Goal: Information Seeking & Learning: Learn about a topic

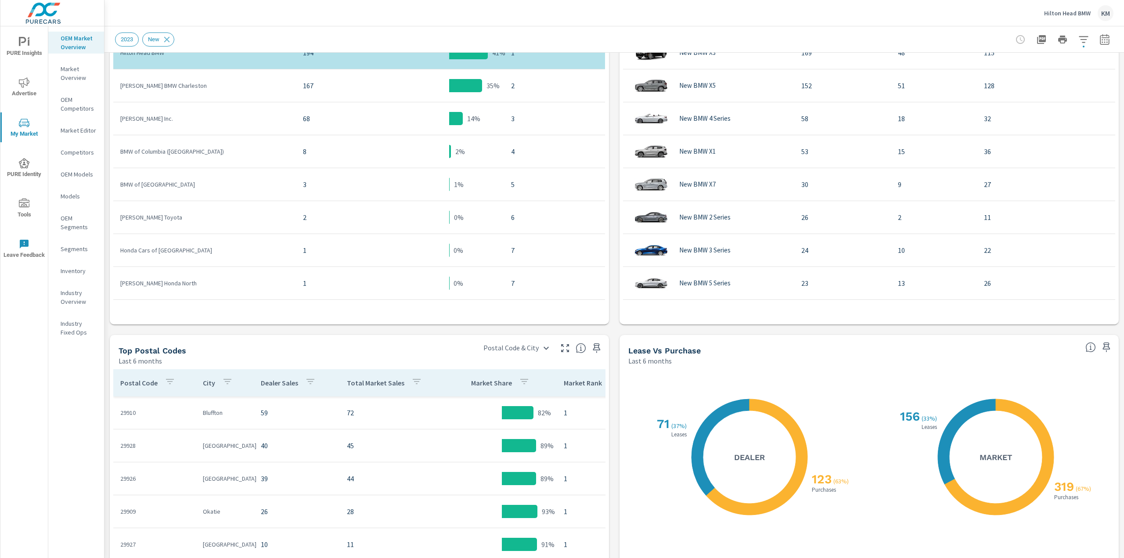
scroll to position [187, 0]
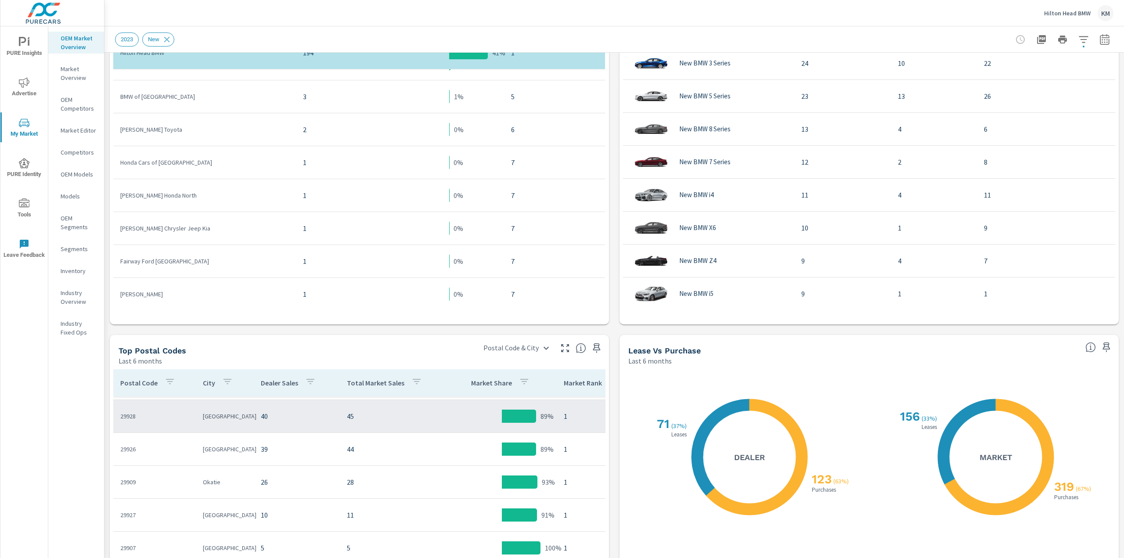
scroll to position [44, 0]
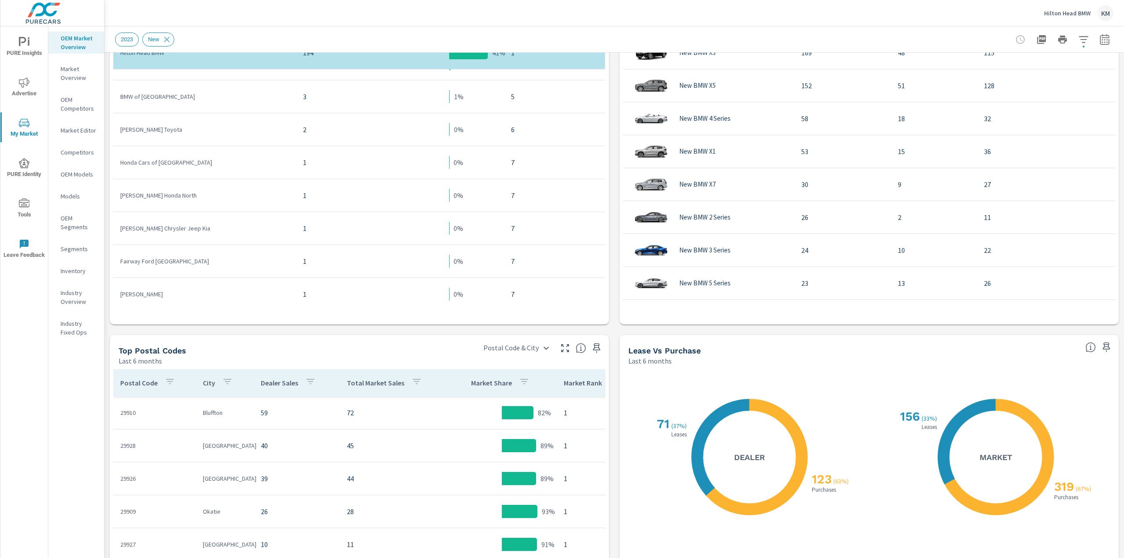
scroll to position [2, 0]
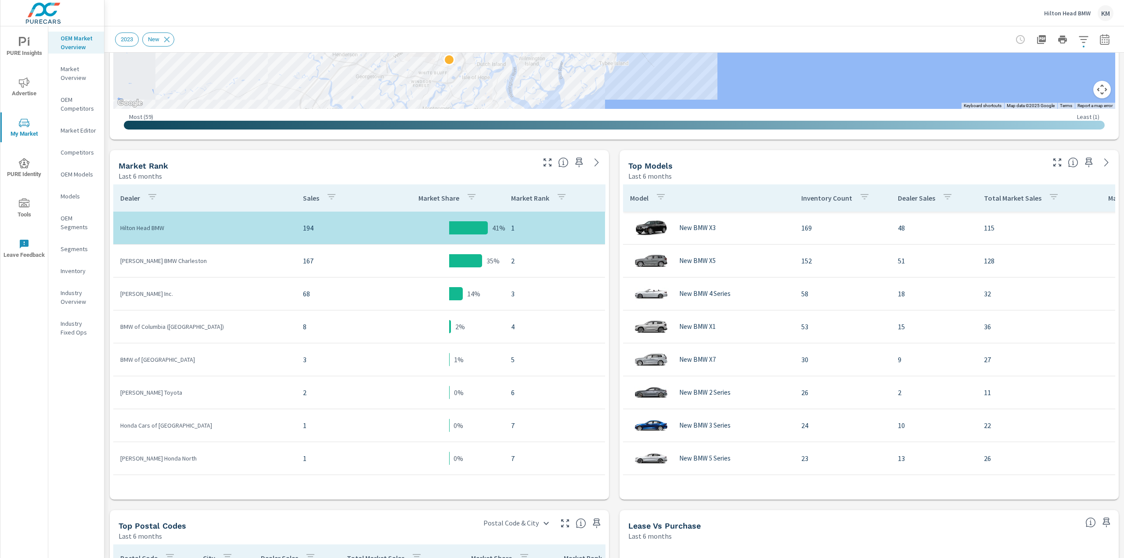
scroll to position [339, 0]
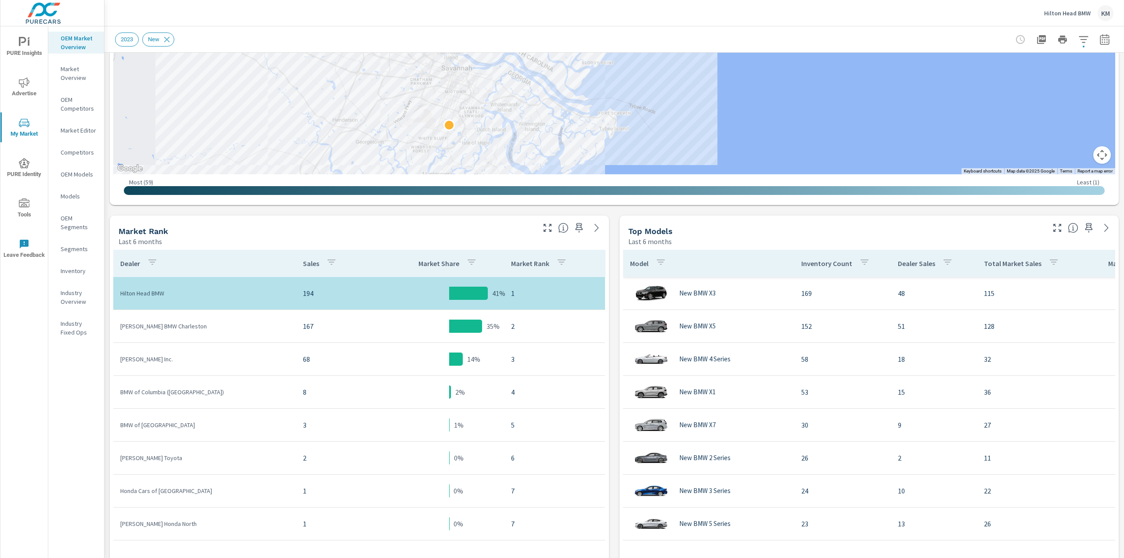
scroll to position [252, 0]
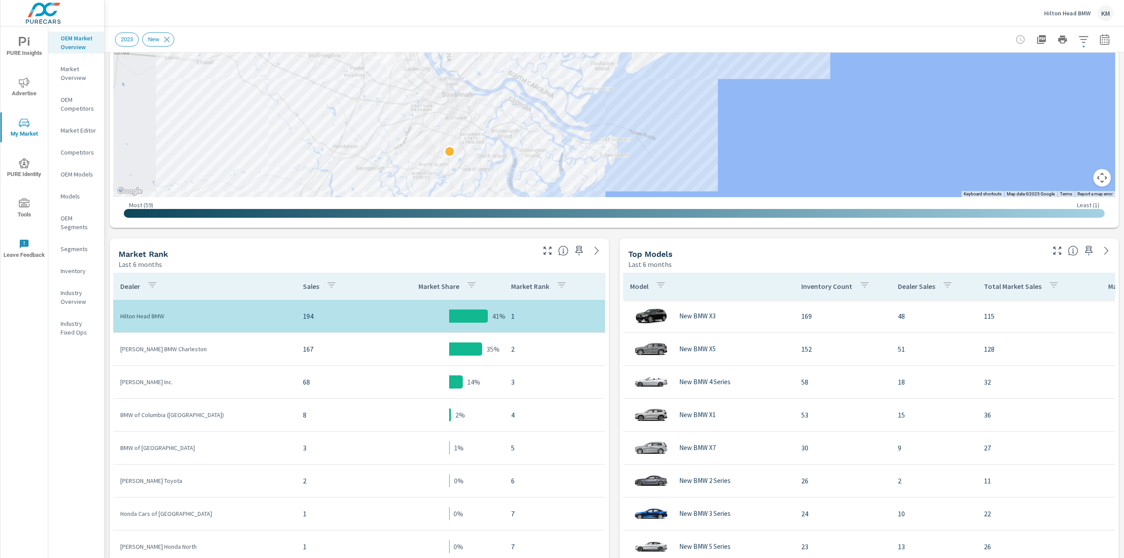
click at [1094, 176] on button "Map camera controls" at bounding box center [1102, 178] width 18 height 18
click at [1074, 178] on button "Zoom out" at bounding box center [1080, 178] width 18 height 18
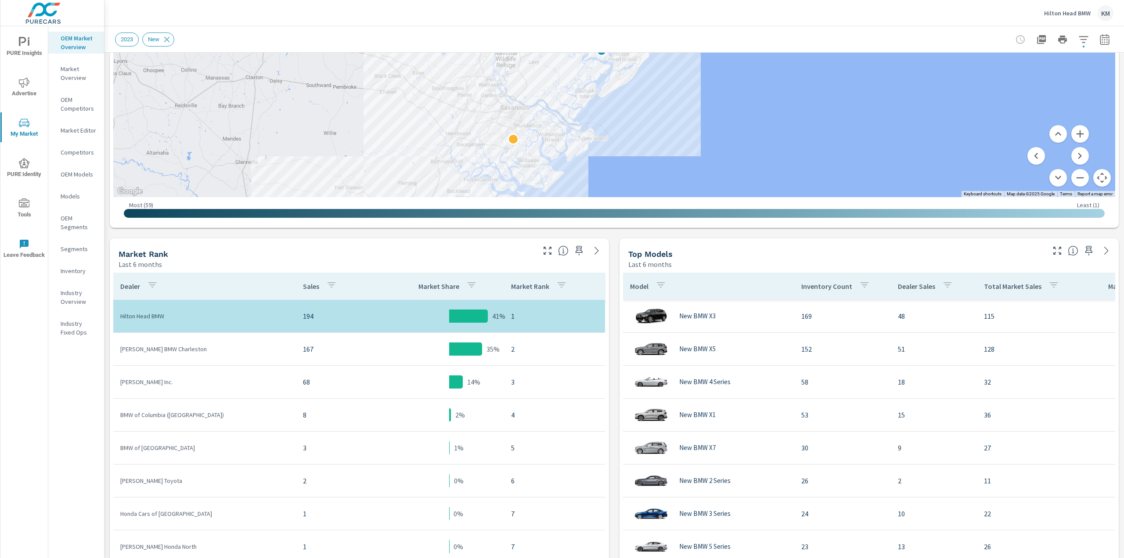
drag, startPoint x: 707, startPoint y: 129, endPoint x: 685, endPoint y: 180, distance: 56.3
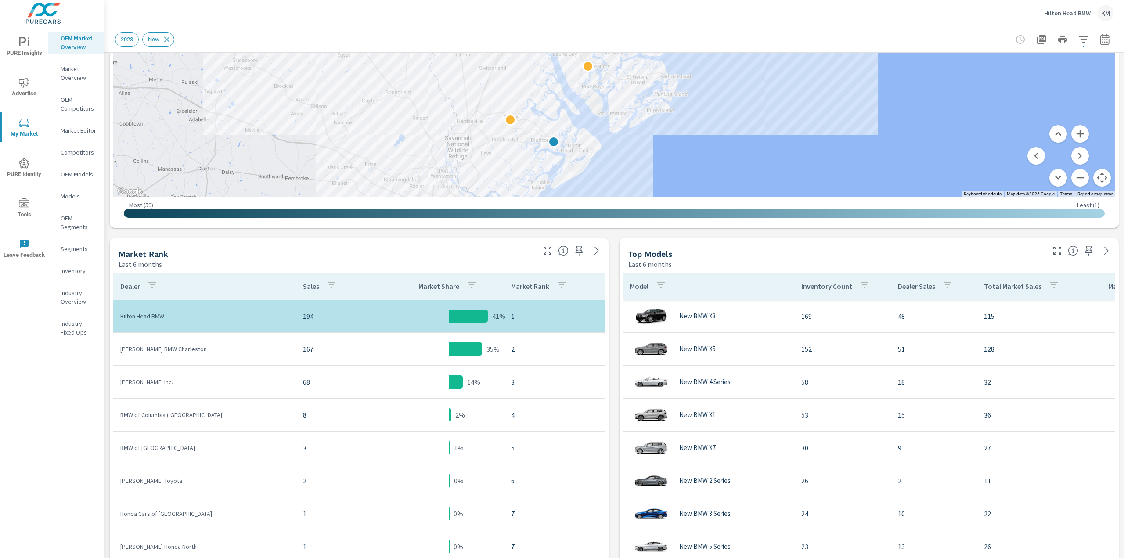
drag, startPoint x: 660, startPoint y: 106, endPoint x: 611, endPoint y: 197, distance: 103.1
click at [612, 197] on div "← Move left → Move right ↑ Move up ↓ Move down + Zoom in - Zoom out Home Jump l…" at bounding box center [614, 33] width 1002 height 384
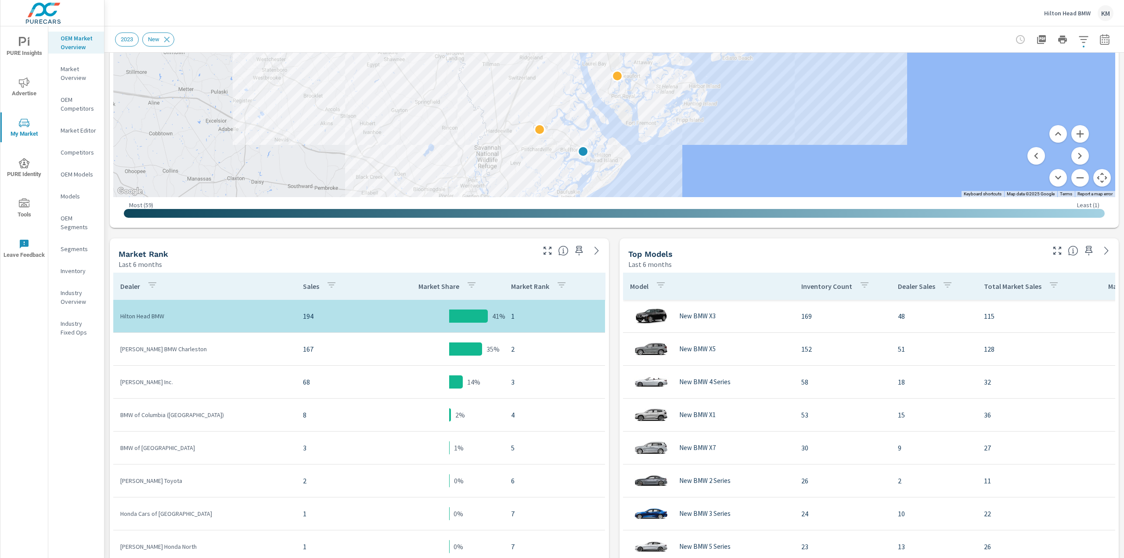
drag, startPoint x: 793, startPoint y: 144, endPoint x: 824, endPoint y: 155, distance: 32.8
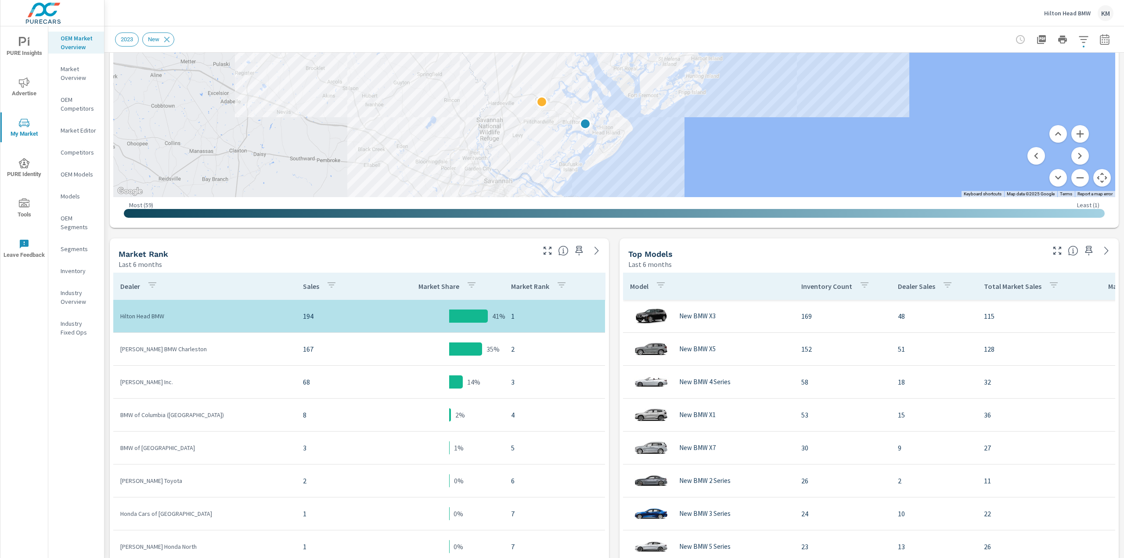
drag, startPoint x: 654, startPoint y: 151, endPoint x: 741, endPoint y: 139, distance: 88.7
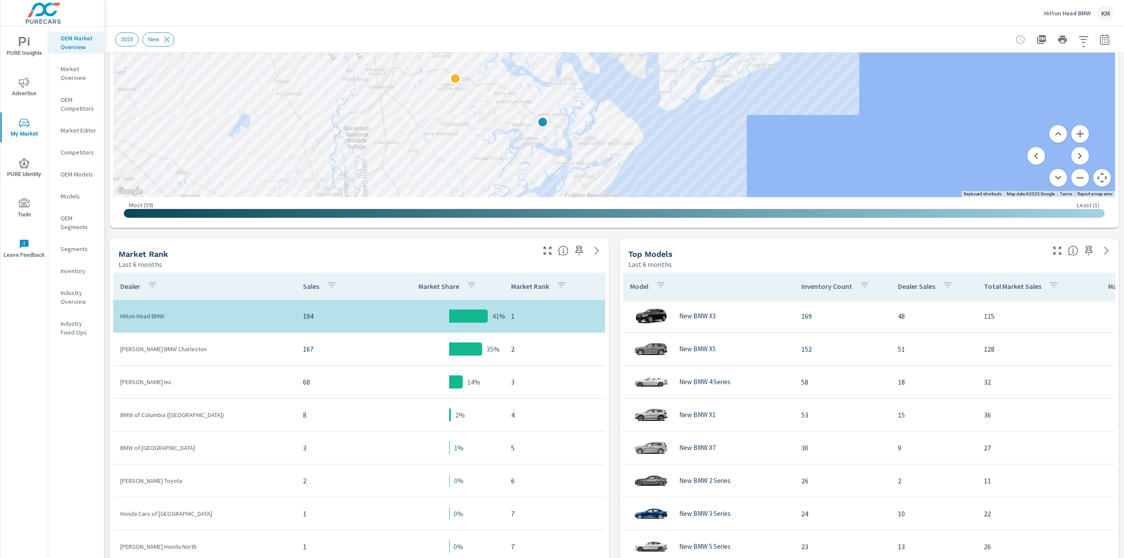
drag, startPoint x: 715, startPoint y: 137, endPoint x: 827, endPoint y: 165, distance: 115.5
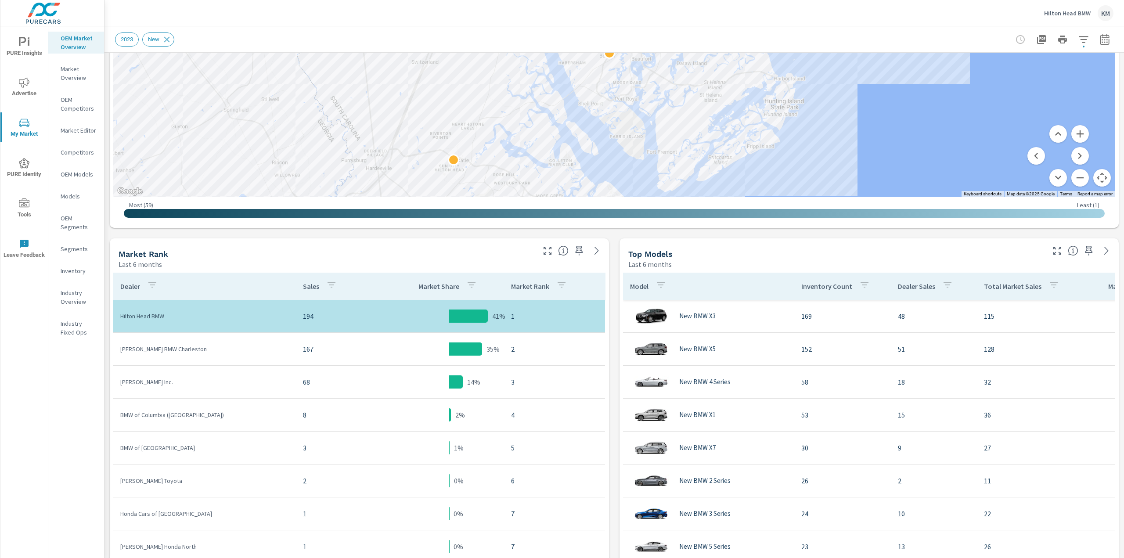
drag, startPoint x: 391, startPoint y: 118, endPoint x: 398, endPoint y: 153, distance: 36.2
click at [394, 184] on div at bounding box center [614, 19] width 1002 height 356
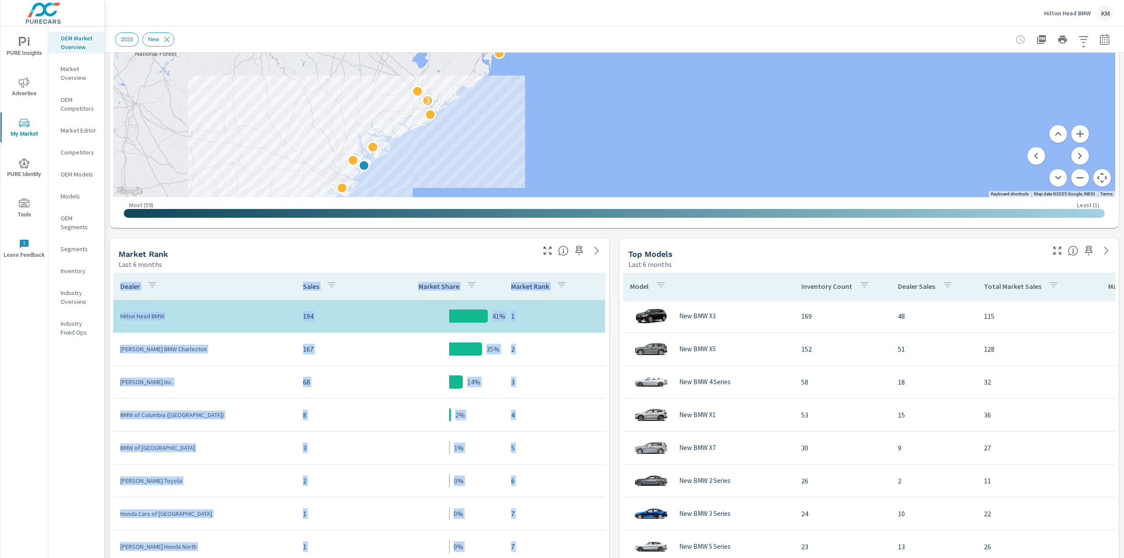
drag, startPoint x: 794, startPoint y: 229, endPoint x: 796, endPoint y: 252, distance: 22.5
click at [796, 252] on div "Market View Last 6 months ← Move left → Move right ↑ Move up ↓ Move down + Zoom…" at bounding box center [613, 377] width 1019 height 1152
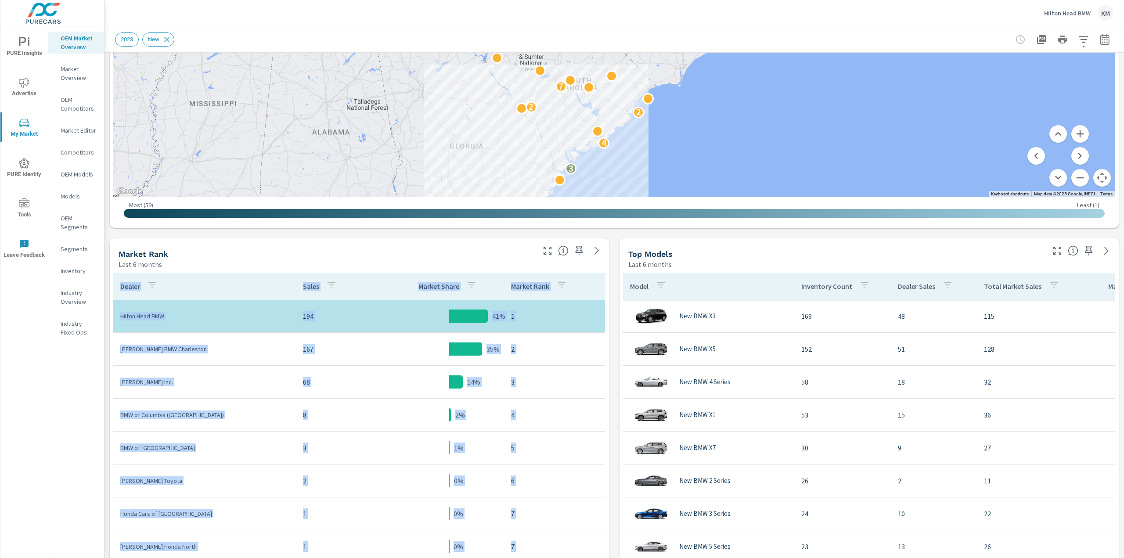
click at [1093, 174] on button "Map camera controls" at bounding box center [1102, 178] width 18 height 18
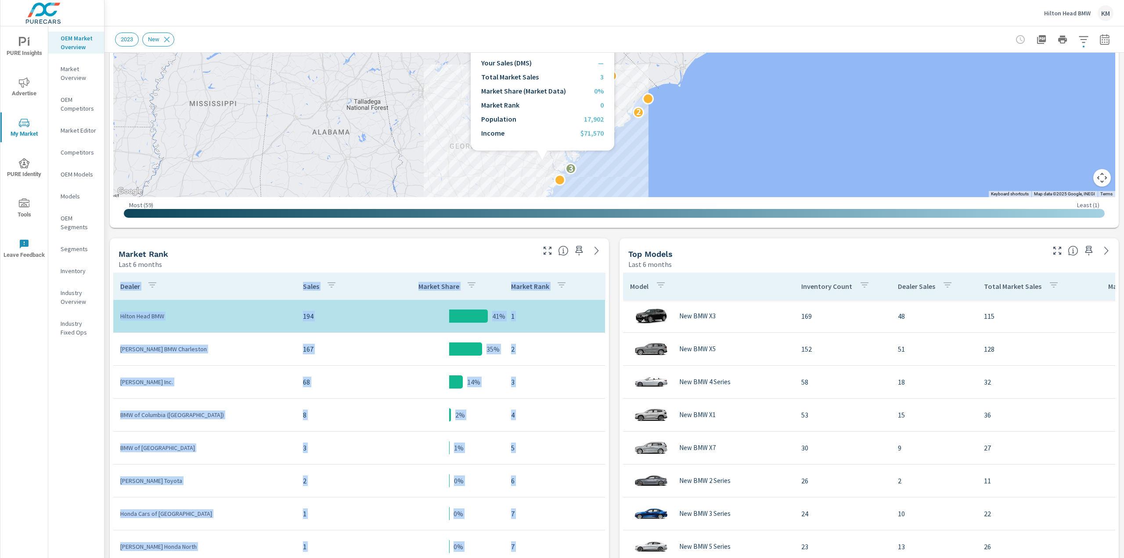
click at [542, 161] on div "3 4 2 2 7 6 4" at bounding box center [614, 19] width 1002 height 356
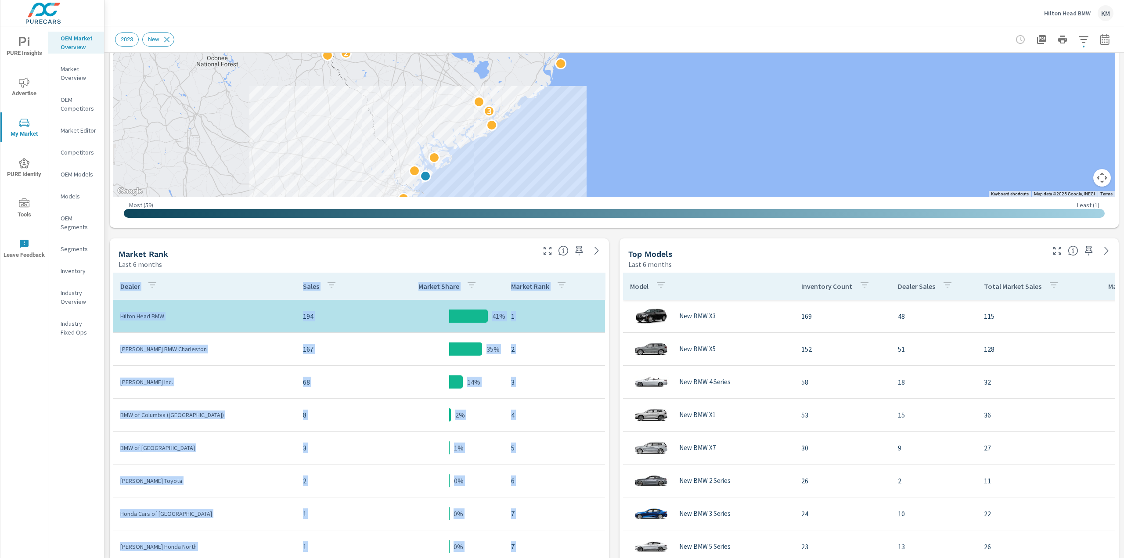
drag, startPoint x: 659, startPoint y: 197, endPoint x: 662, endPoint y: 219, distance: 22.6
click at [662, 219] on div "Most ( 59 ) Least ( 1 )" at bounding box center [614, 210] width 1002 height 27
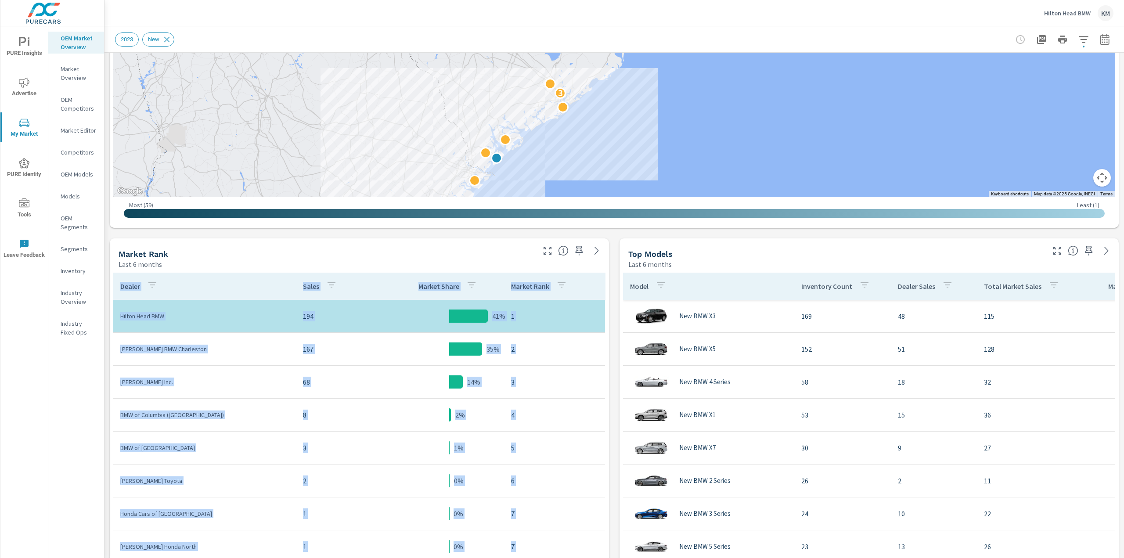
drag, startPoint x: 676, startPoint y: 196, endPoint x: 770, endPoint y: 162, distance: 99.6
click at [1097, 177] on button "Map camera controls" at bounding box center [1102, 178] width 18 height 18
click at [1074, 132] on button "Zoom in" at bounding box center [1080, 134] width 18 height 18
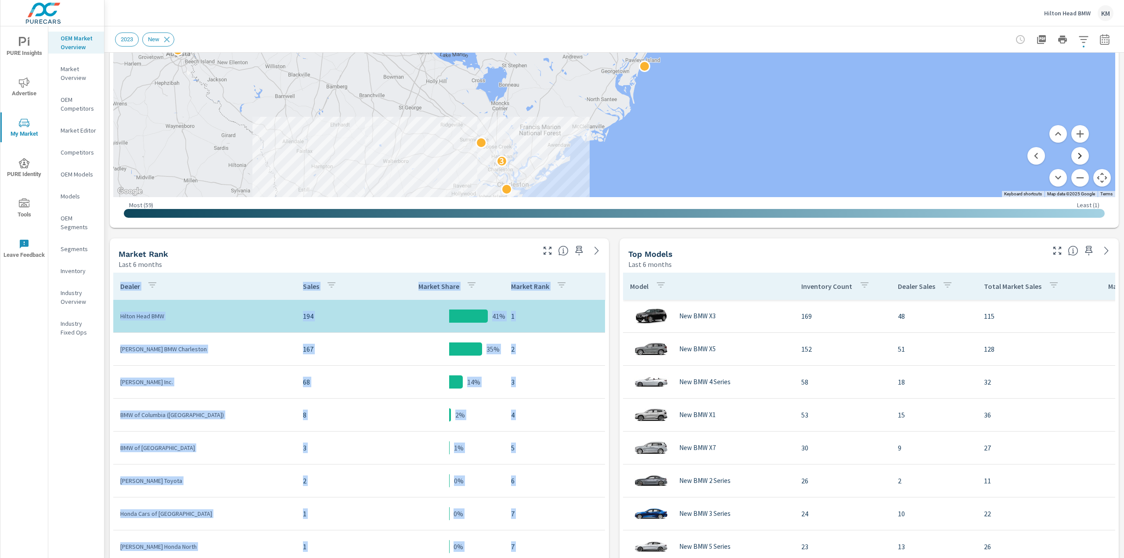
click at [1072, 155] on button "Move right" at bounding box center [1080, 156] width 18 height 18
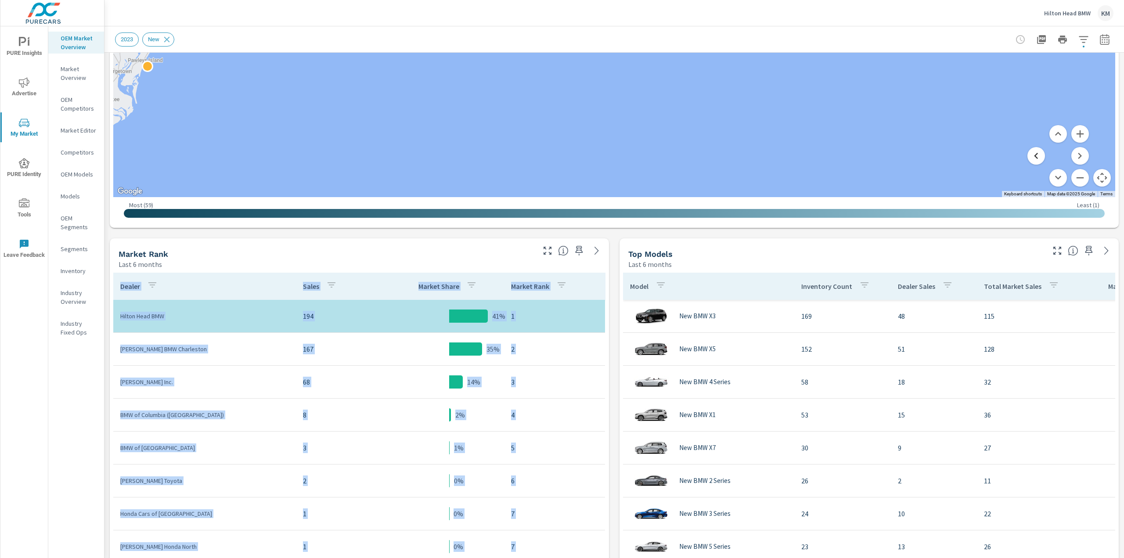
click at [1029, 155] on button "Move left" at bounding box center [1036, 156] width 18 height 18
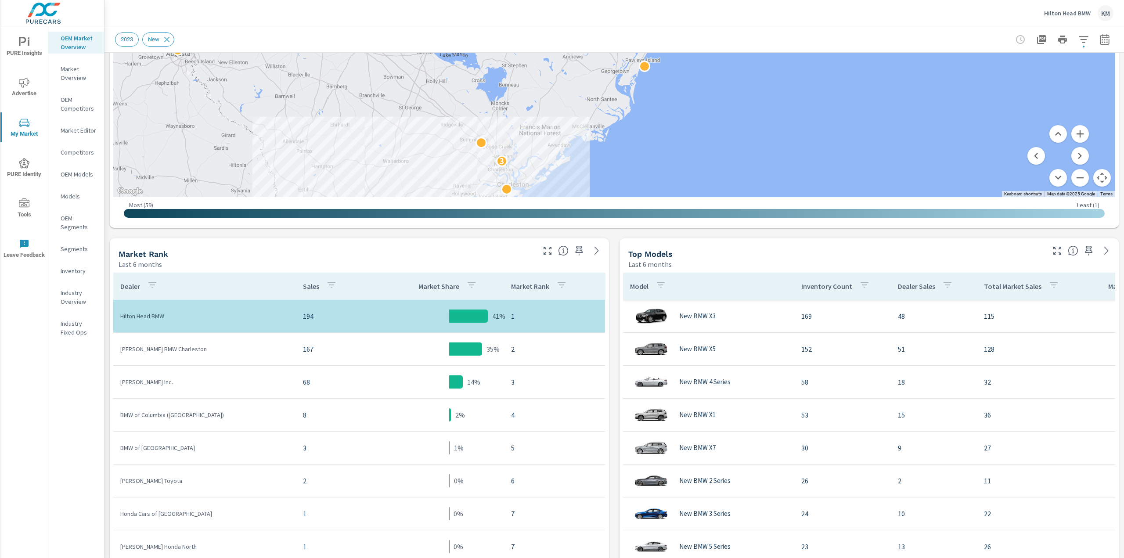
click at [1111, 228] on div "Market View Last 6 months ← Move left → Move right ↑ Move up ↓ Move down + Zoom…" at bounding box center [613, 377] width 1019 height 1152
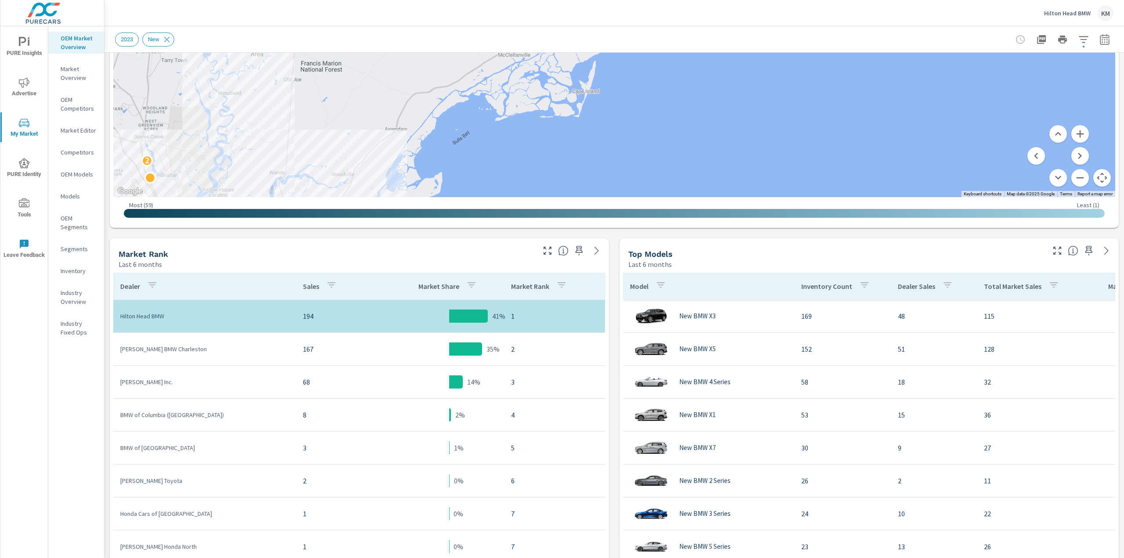
drag, startPoint x: 489, startPoint y: 119, endPoint x: 508, endPoint y: 216, distance: 99.3
click at [545, 112] on div "2" at bounding box center [614, 19] width 1002 height 356
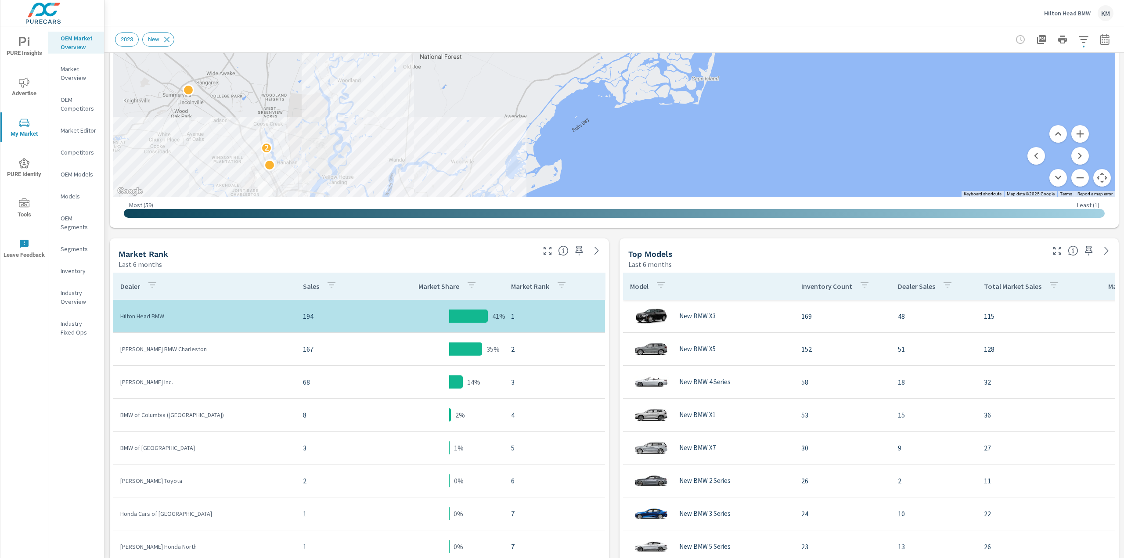
drag, startPoint x: 521, startPoint y: 210, endPoint x: 536, endPoint y: 162, distance: 51.1
click at [539, 162] on div "← Move left → Move right ↑ Move up ↓ Move down + Zoom in - Zoom out Home Jump l…" at bounding box center [614, 33] width 1002 height 384
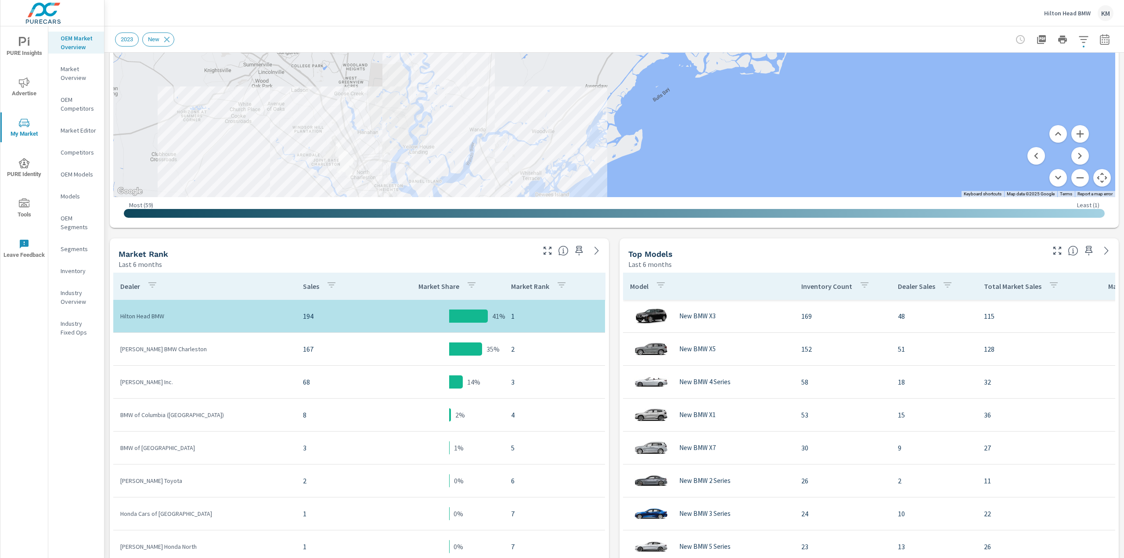
drag, startPoint x: 537, startPoint y: 160, endPoint x: 618, endPoint y: 130, distance: 86.3
click at [618, 130] on div "2" at bounding box center [614, 19] width 1002 height 356
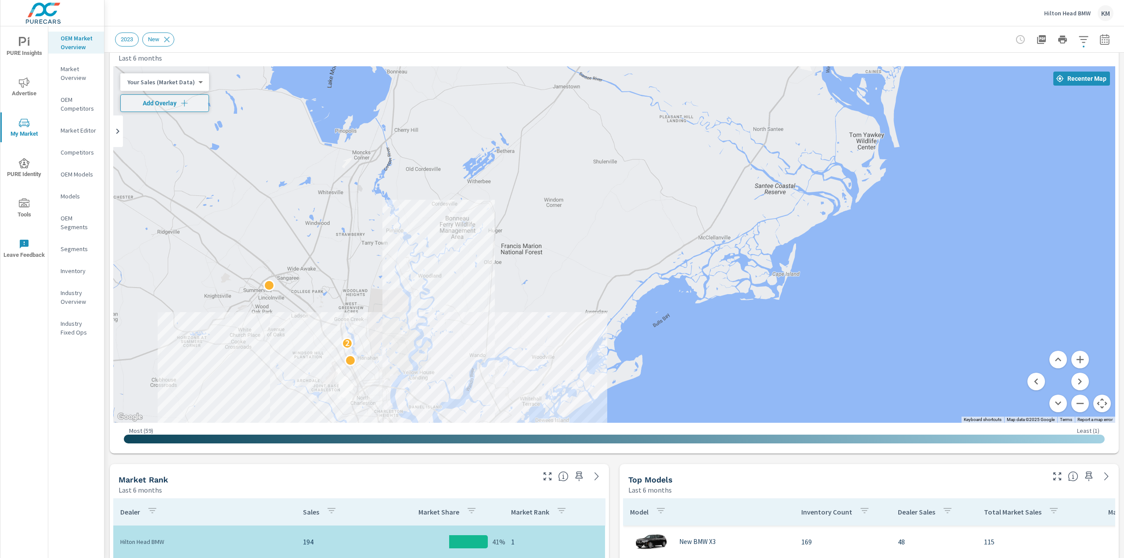
scroll to position [28, 0]
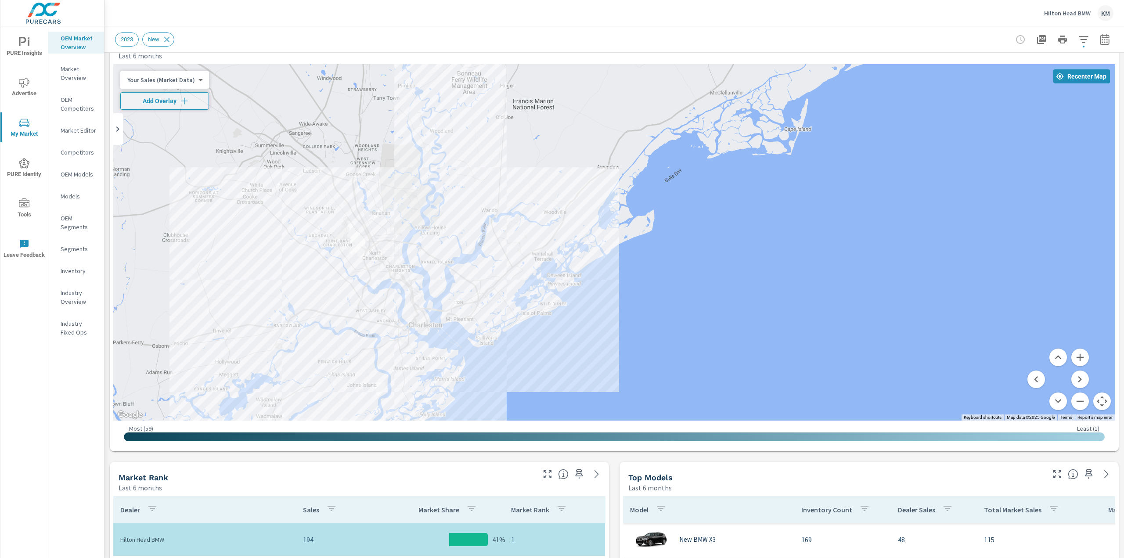
drag, startPoint x: 545, startPoint y: 327, endPoint x: 665, endPoint y: 213, distance: 165.8
click at [558, 184] on div "2" at bounding box center [614, 242] width 1002 height 356
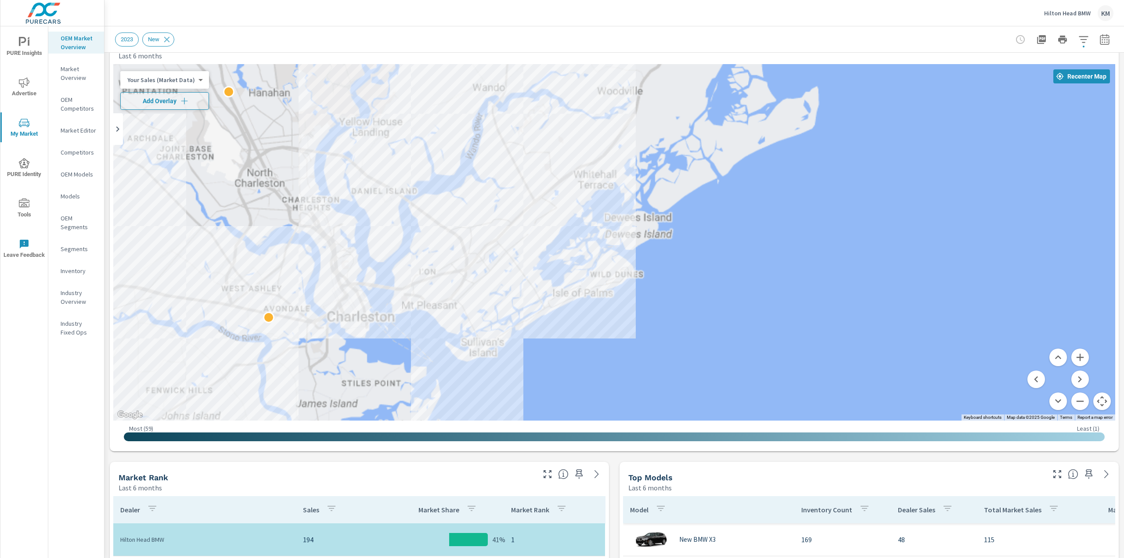
drag, startPoint x: 608, startPoint y: 327, endPoint x: 748, endPoint y: 304, distance: 142.8
click at [746, 307] on div at bounding box center [614, 242] width 1002 height 356
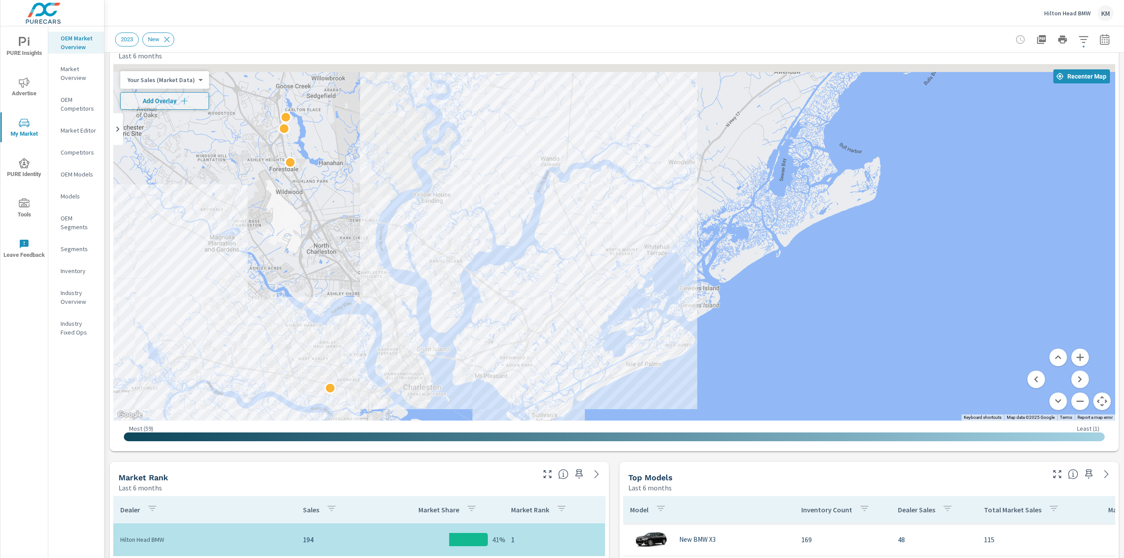
drag, startPoint x: 752, startPoint y: 314, endPoint x: 724, endPoint y: 392, distance: 82.2
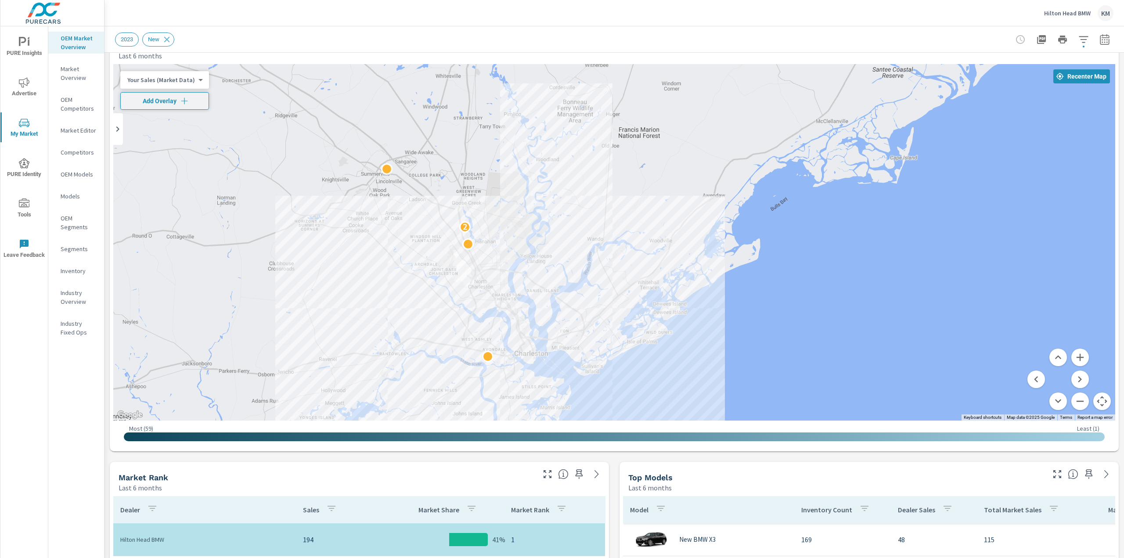
drag, startPoint x: 864, startPoint y: 271, endPoint x: 772, endPoint y: 267, distance: 91.9
click at [771, 267] on div "2" at bounding box center [1084, 552] width 1124 height 632
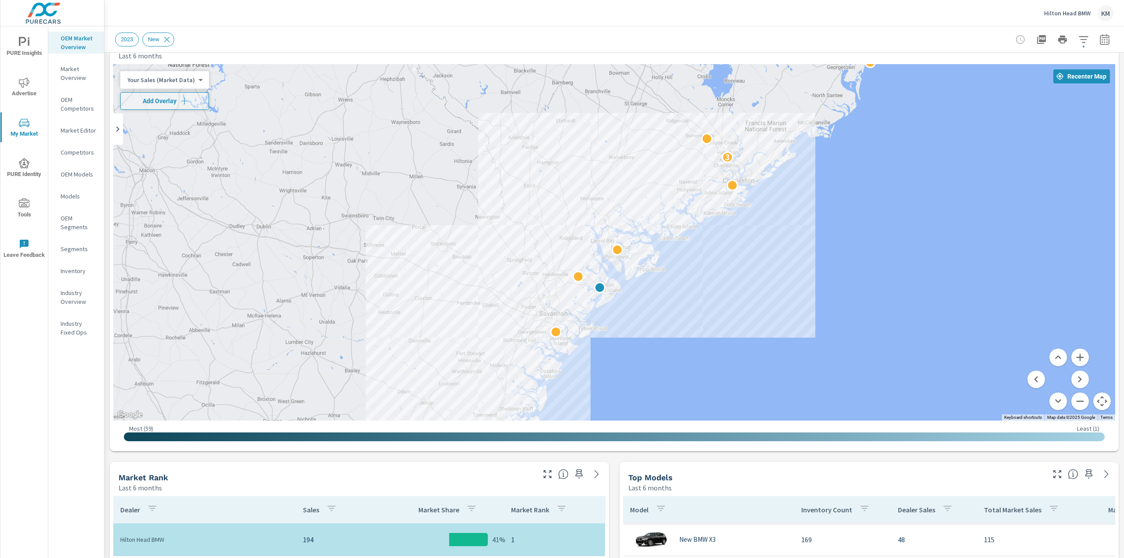
drag, startPoint x: 747, startPoint y: 283, endPoint x: 760, endPoint y: 239, distance: 45.8
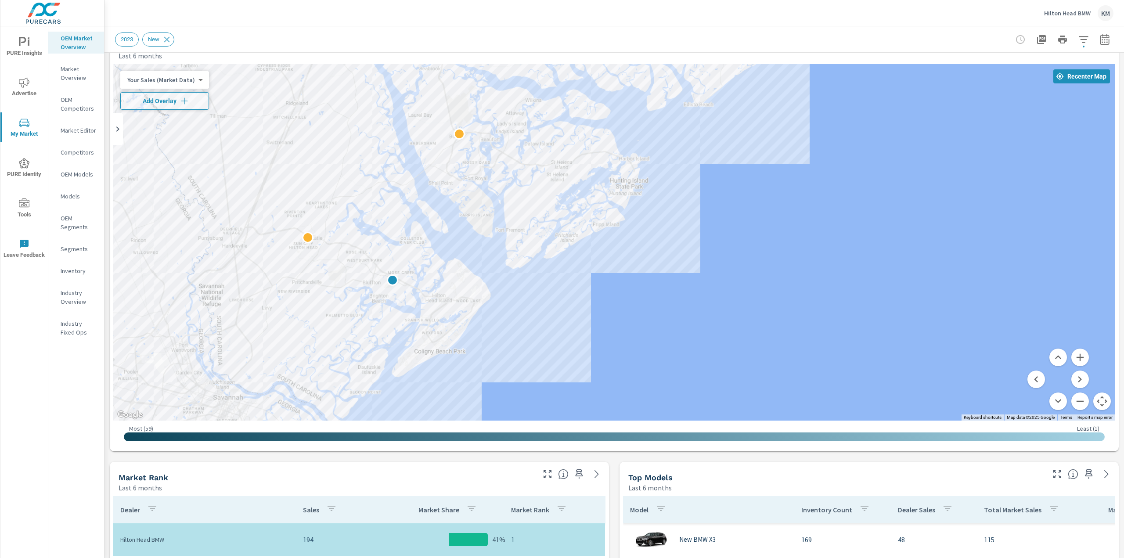
drag, startPoint x: 662, startPoint y: 320, endPoint x: 813, endPoint y: 261, distance: 162.3
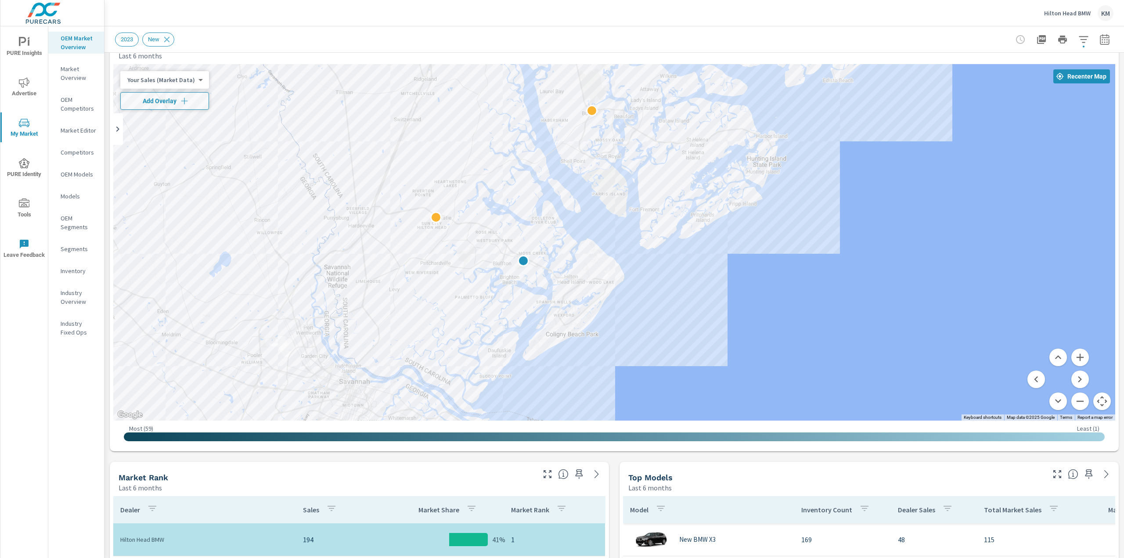
drag, startPoint x: 701, startPoint y: 299, endPoint x: 809, endPoint y: 288, distance: 108.2
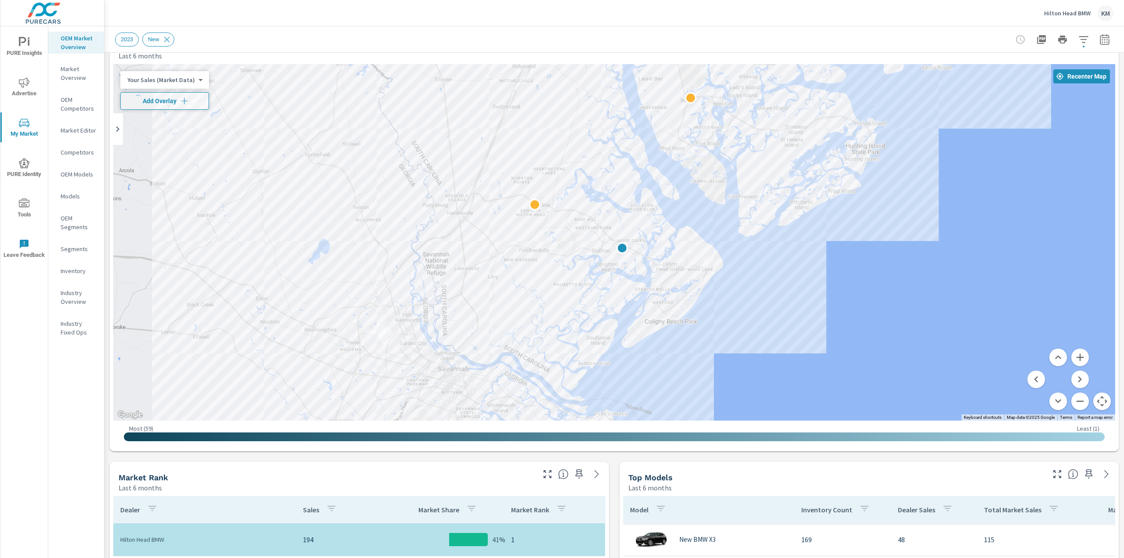
drag, startPoint x: 694, startPoint y: 316, endPoint x: 736, endPoint y: 309, distance: 42.8
click at [567, 281] on div at bounding box center [614, 242] width 1002 height 356
